Goal: Task Accomplishment & Management: Complete application form

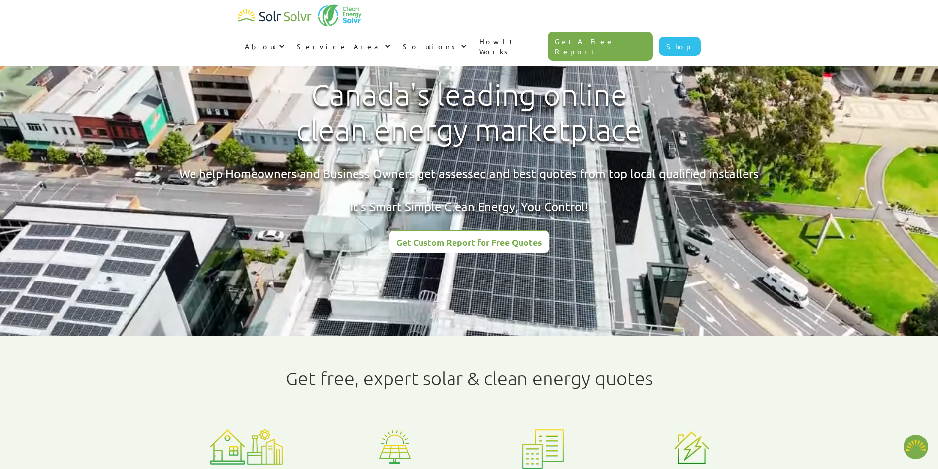
type textarea "x"
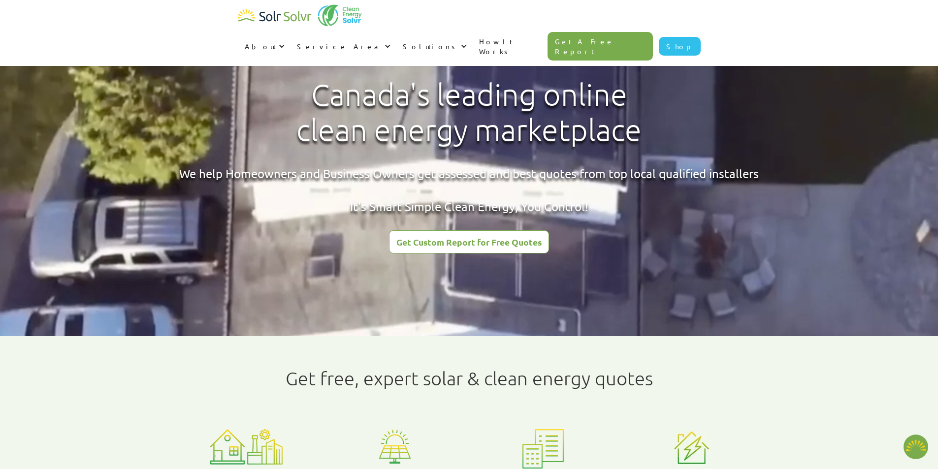
click at [461, 240] on div "Get Custom Report for Free Quotes" at bounding box center [468, 242] width 145 height 9
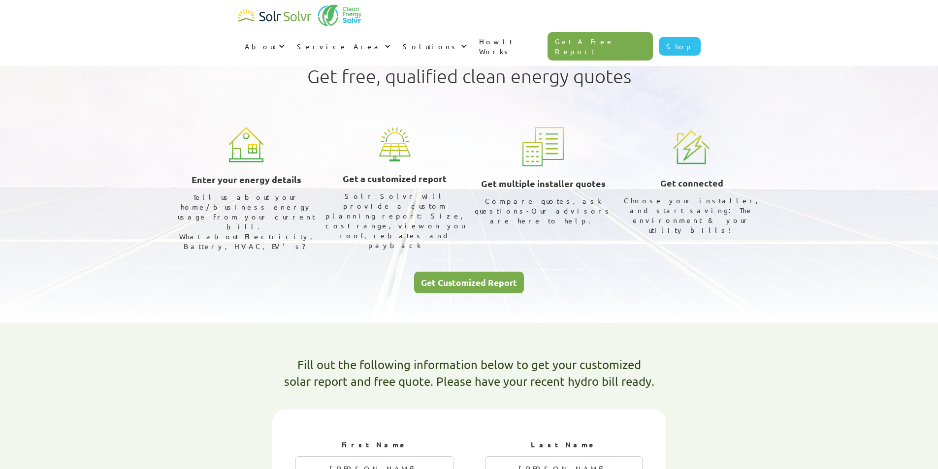
select select "ENMAX"
select select "75%"
click at [467, 278] on div "Get Customized Report" at bounding box center [469, 282] width 96 height 9
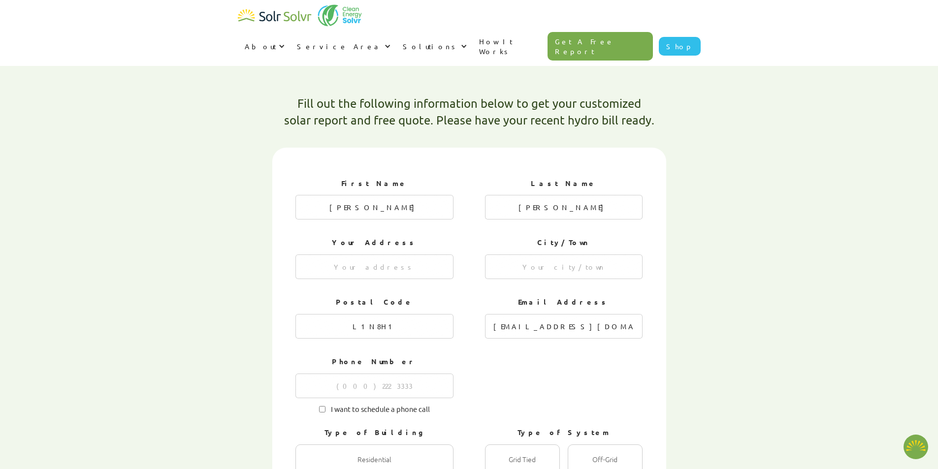
scroll to position [264, 0]
type textarea "x"
radio input "true"
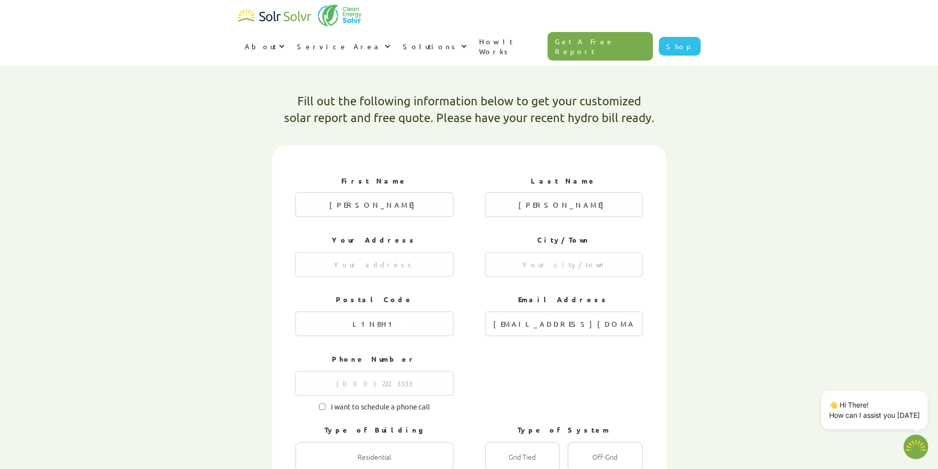
radio input "true"
radio input "false"
type textarea "x"
